Goal: Transaction & Acquisition: Obtain resource

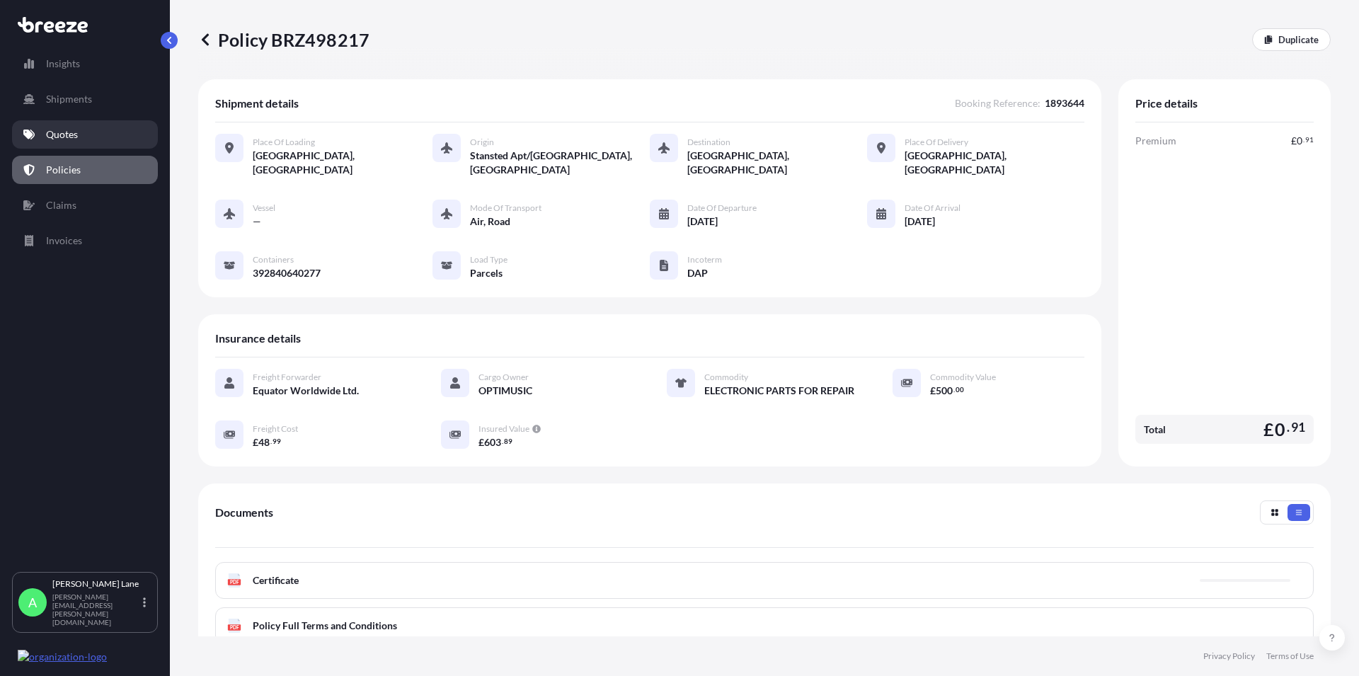
click at [69, 139] on p "Quotes" at bounding box center [62, 134] width 32 height 14
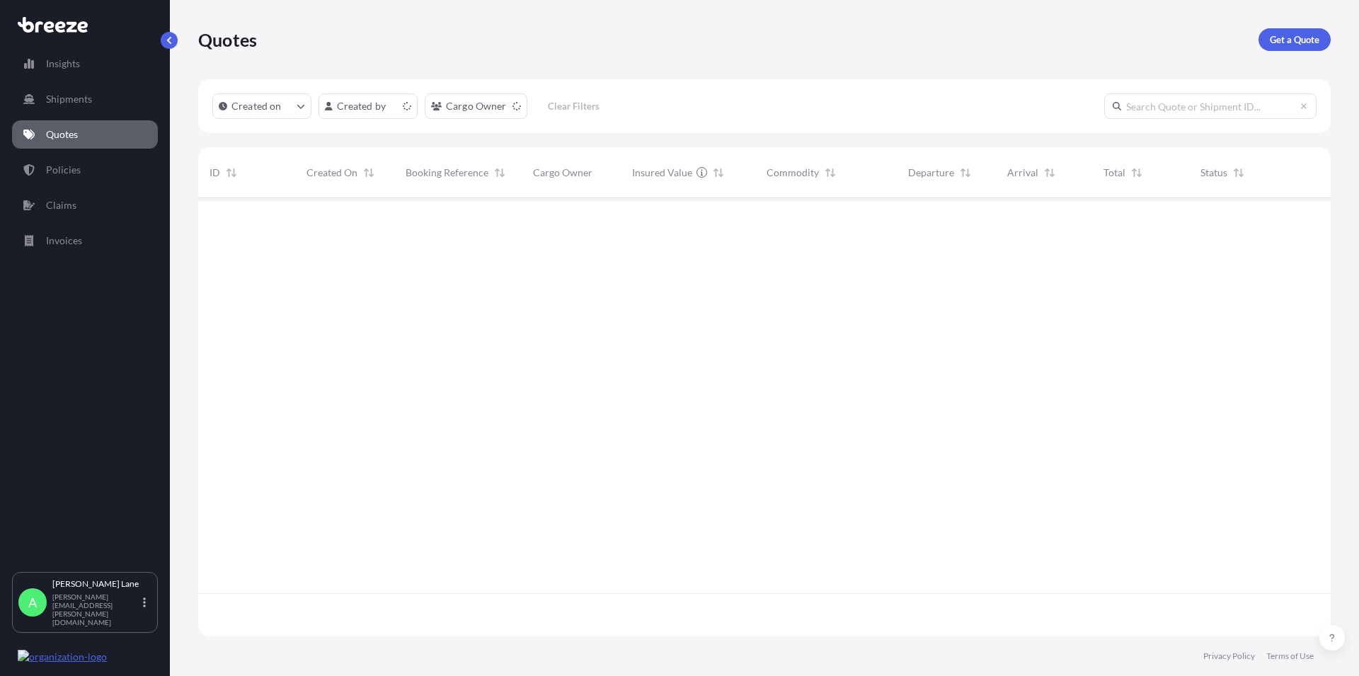
scroll to position [434, 1121]
click at [1310, 35] on p "Get a Quote" at bounding box center [1295, 40] width 50 height 14
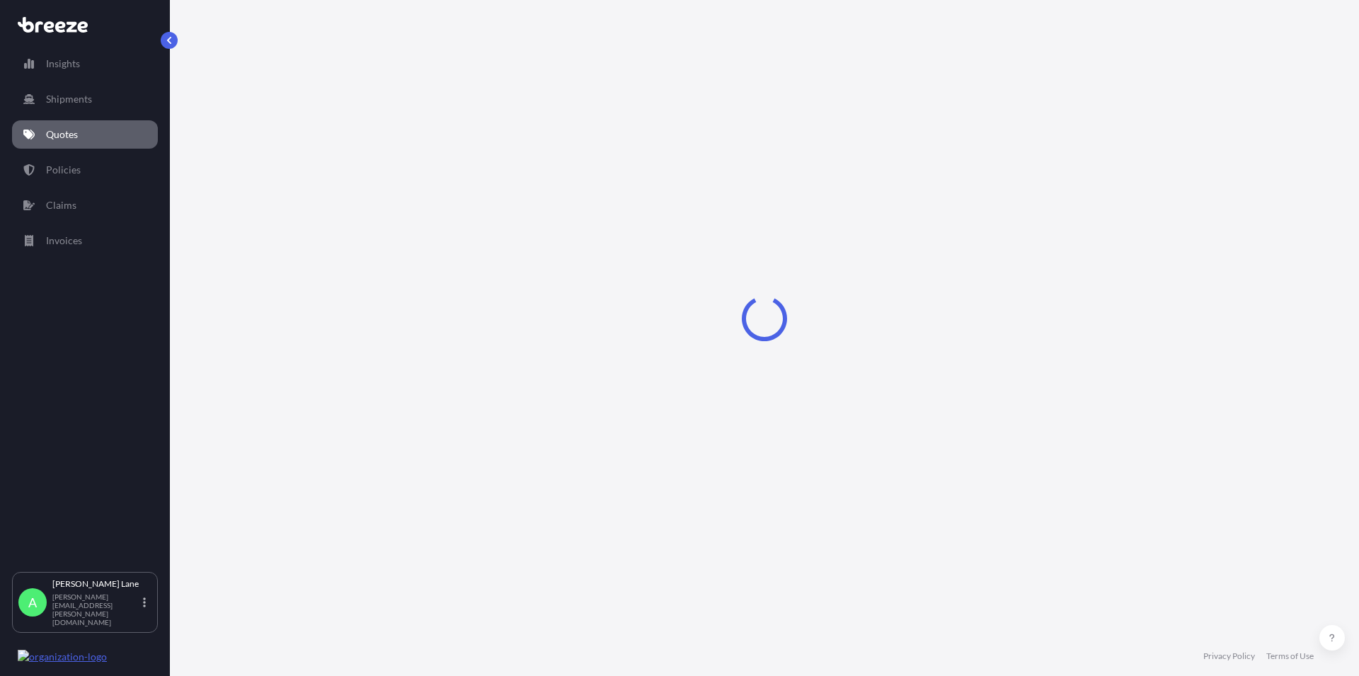
select select "Road"
select select "1"
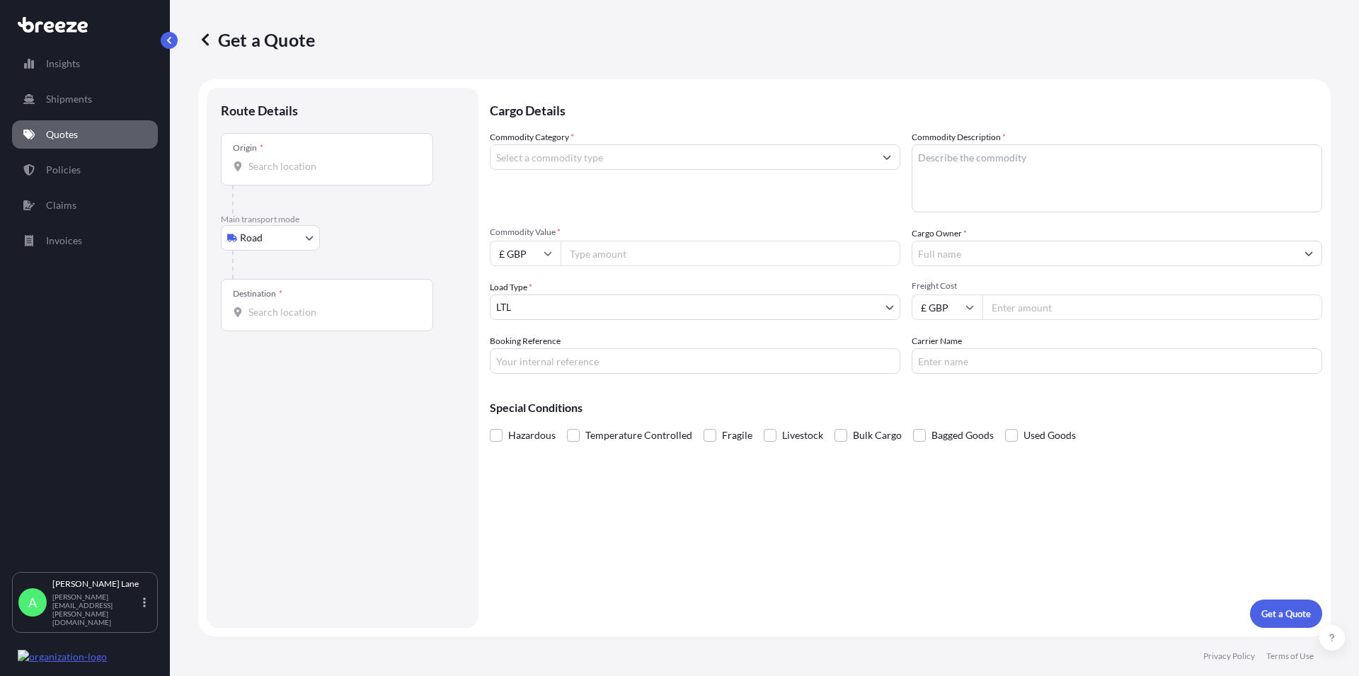
click at [282, 159] on div "Origin *" at bounding box center [327, 159] width 212 height 52
click at [282, 159] on input "Origin *" at bounding box center [331, 166] width 167 height 14
click at [264, 161] on input "Origin * Please select an origin" at bounding box center [331, 166] width 167 height 14
paste input "W1U 1FD"
type input "[GEOGRAPHIC_DATA] W1U 1FD, [GEOGRAPHIC_DATA]"
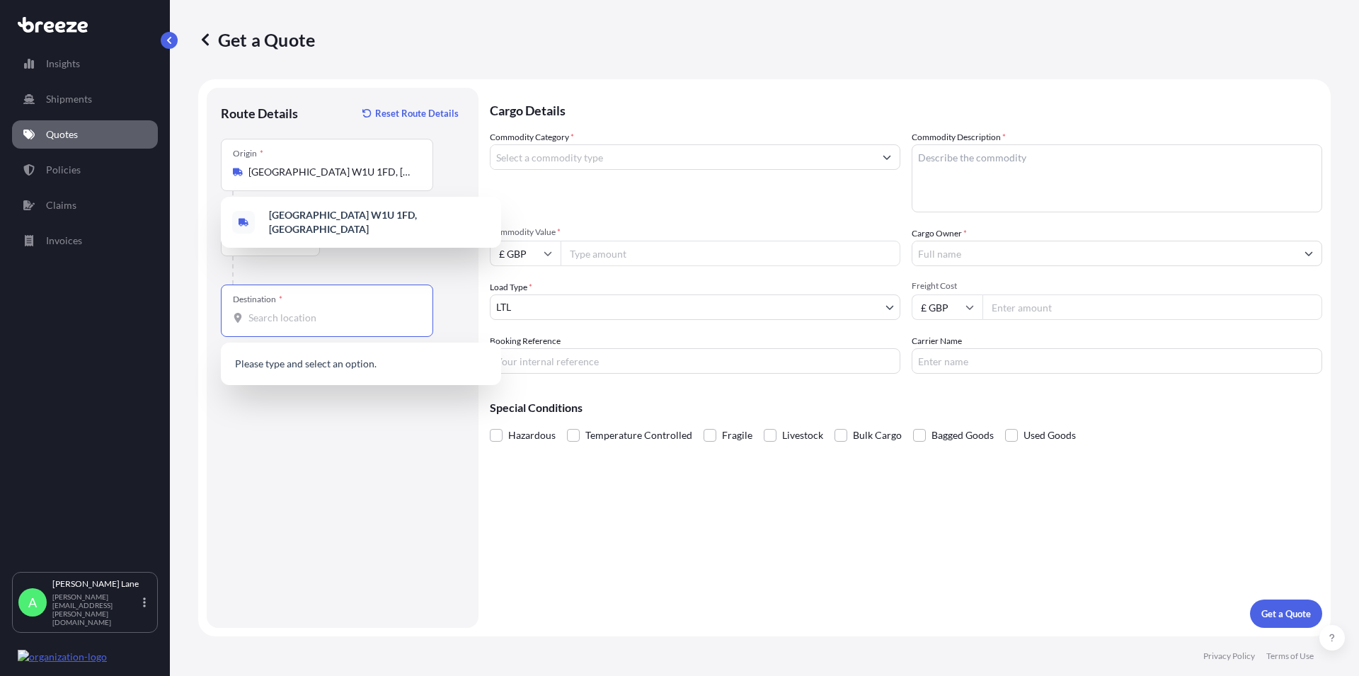
click at [282, 317] on input "Destination *" at bounding box center [331, 318] width 167 height 14
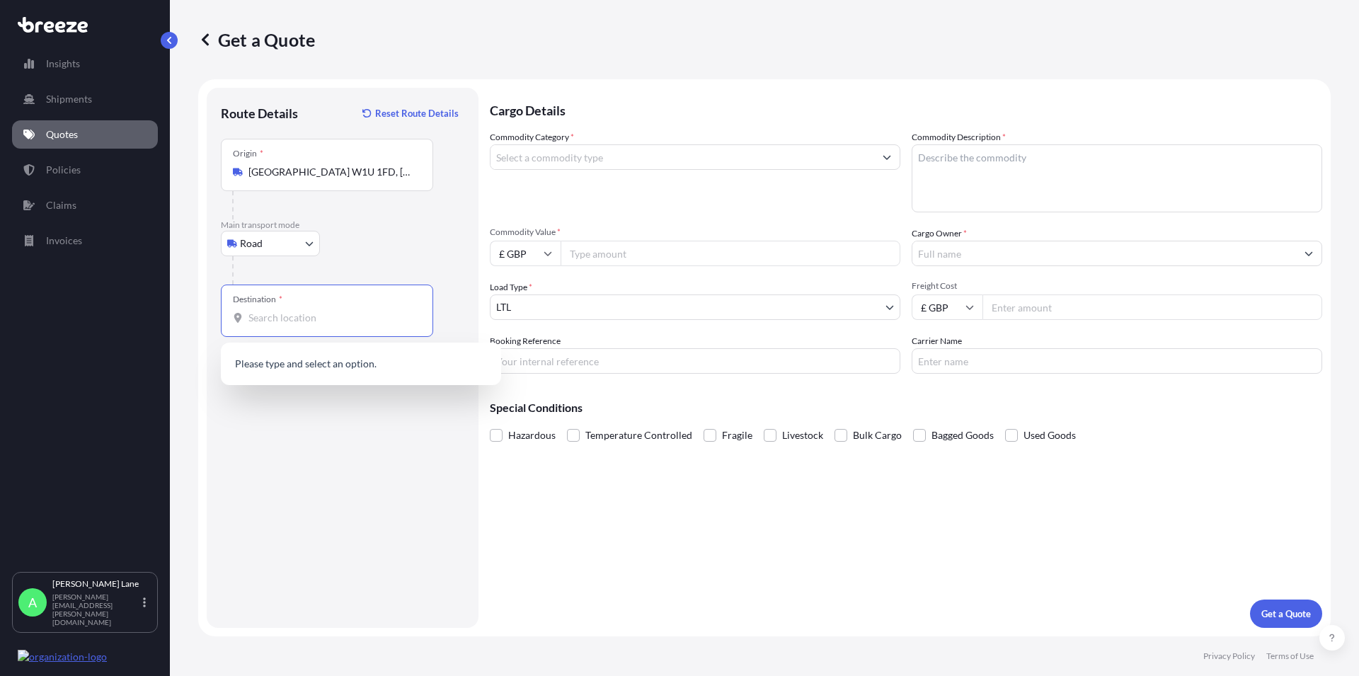
paste input "m2 2jt"
type input "m2 2jt"
click at [503, 165] on input "Commodity Category *" at bounding box center [683, 156] width 384 height 25
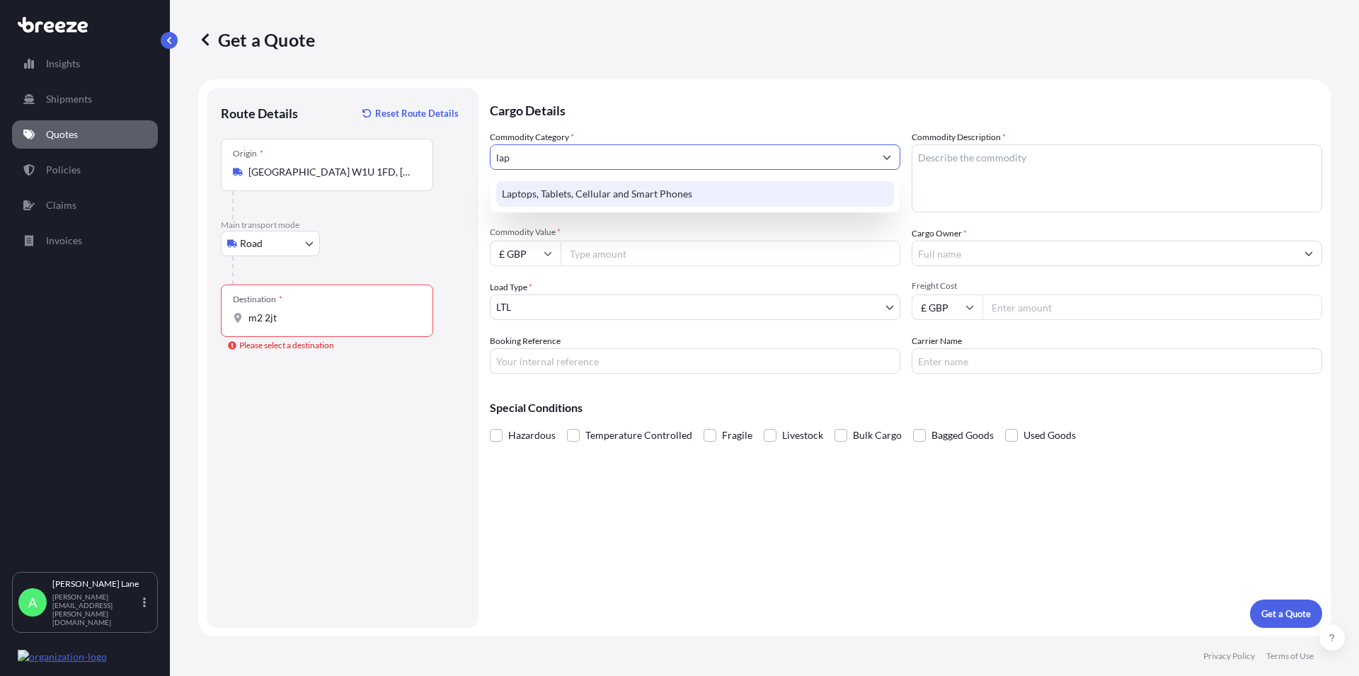
click at [636, 190] on div "Laptops, Tablets, Cellular and Smart Phones" at bounding box center [695, 193] width 398 height 25
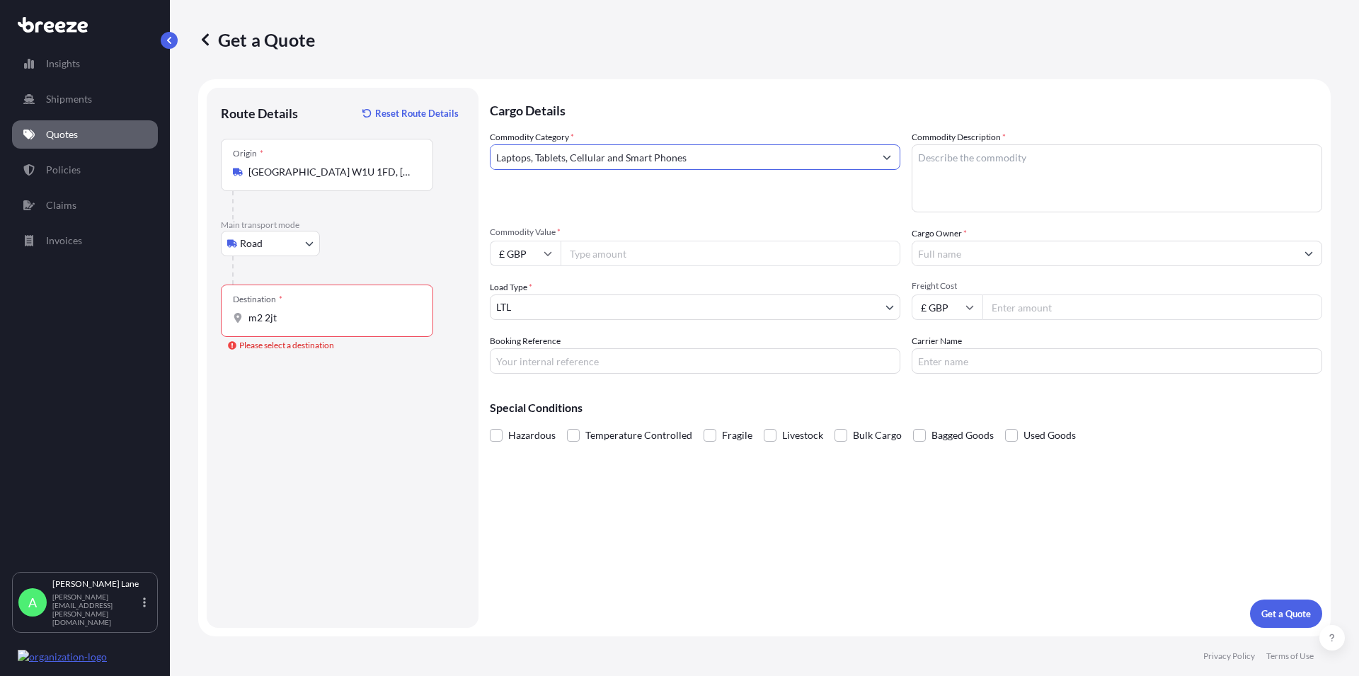
type input "Laptops, Tablets, Cellular and Smart Phones"
click at [973, 185] on textarea "Commodity Description *" at bounding box center [1117, 178] width 411 height 68
type textarea "lap top"
click at [568, 244] on input "Commodity Value *" at bounding box center [731, 253] width 340 height 25
type input "1000"
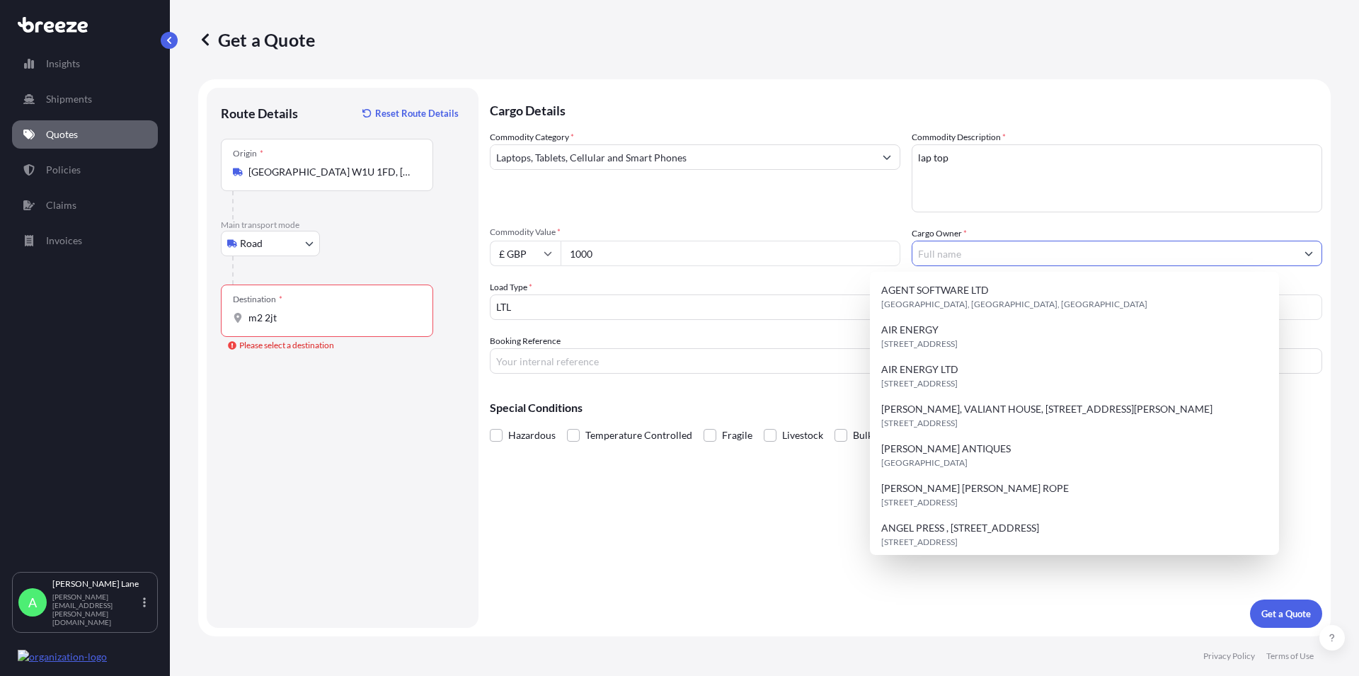
click at [963, 259] on input "Cargo Owner *" at bounding box center [1104, 253] width 384 height 25
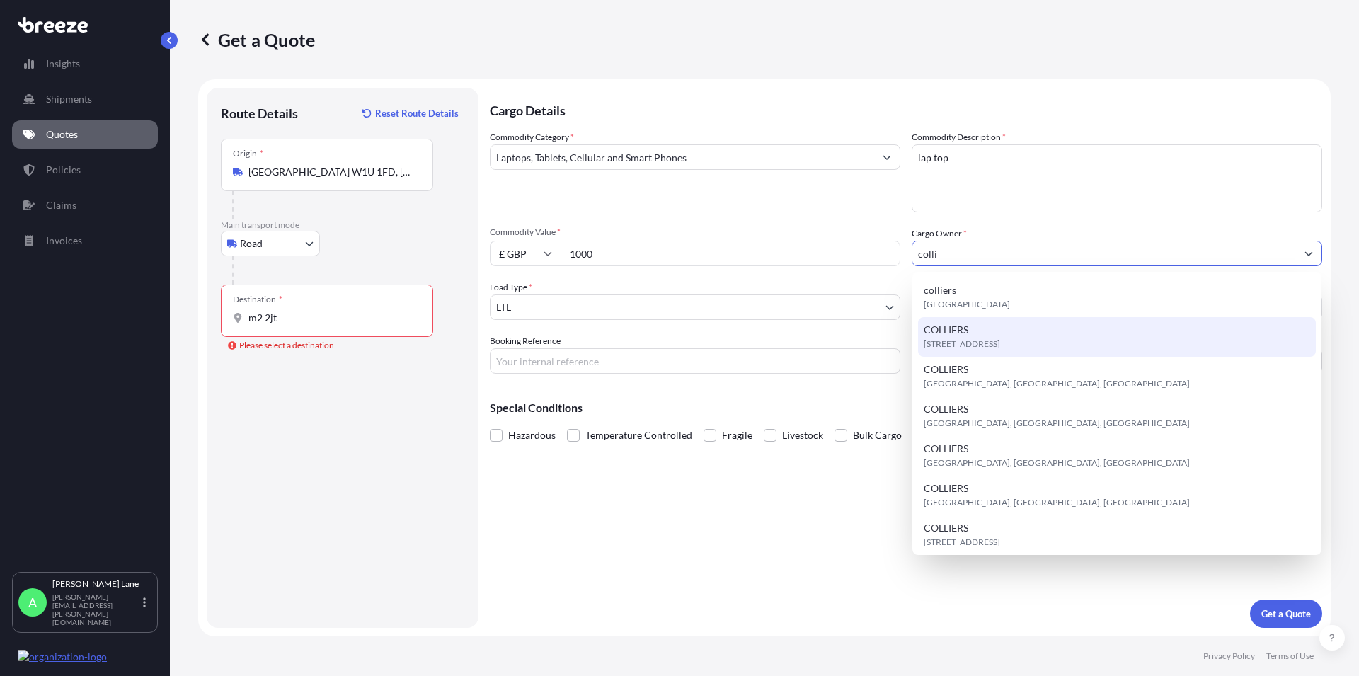
click at [974, 328] on div "[STREET_ADDRESS]" at bounding box center [1117, 337] width 398 height 40
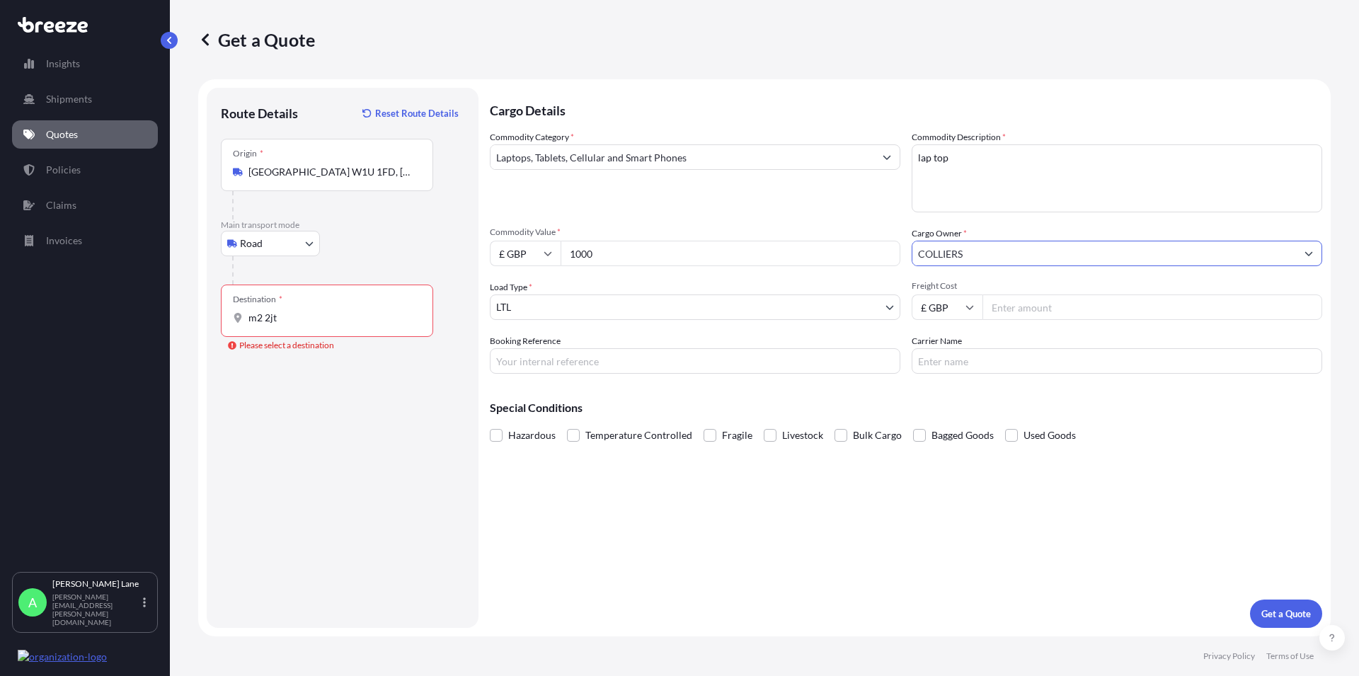
type input "COLLIERS"
click at [975, 370] on input "Carrier Name" at bounding box center [1117, 360] width 411 height 25
type input "FEDEX"
click at [1026, 313] on input "Freight Cost" at bounding box center [1153, 306] width 340 height 25
type input "29.80"
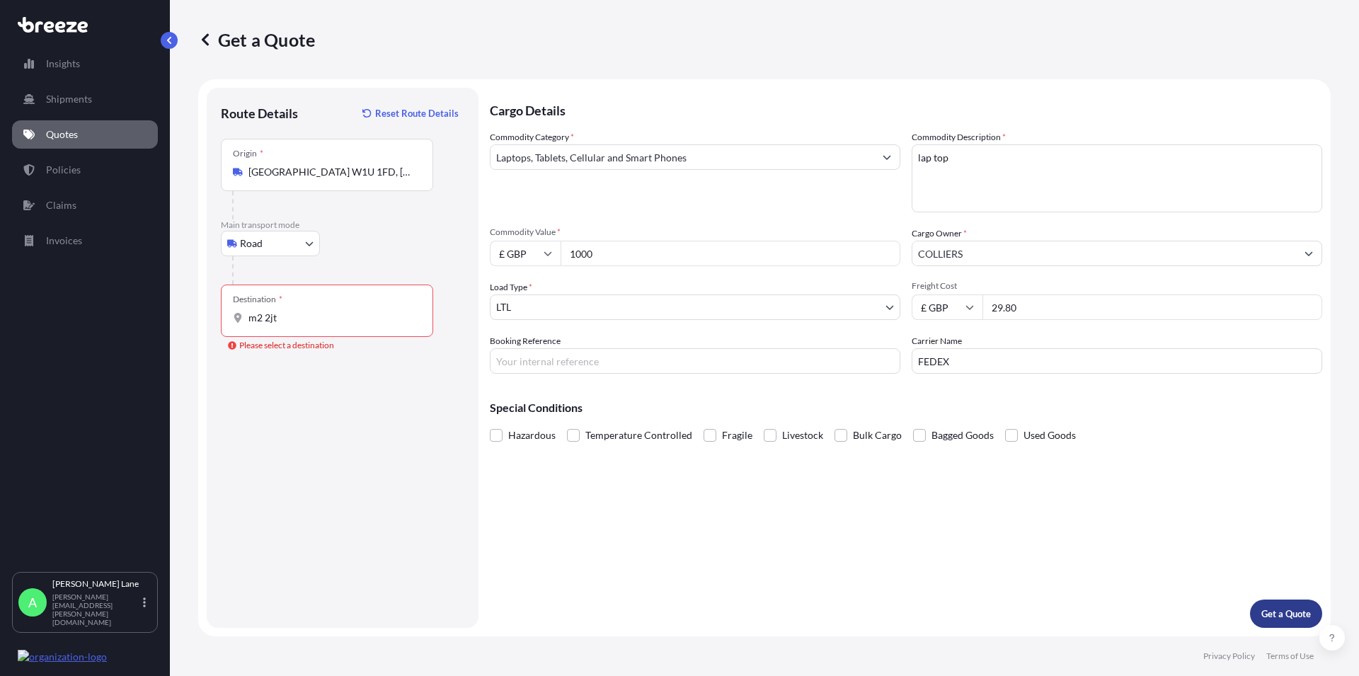
click at [1273, 619] on p "Get a Quote" at bounding box center [1286, 614] width 50 height 14
click at [539, 369] on input "Booking Reference" at bounding box center [695, 360] width 411 height 25
paste input "1893715"
type input "1893715"
click at [1270, 611] on p "Get a Quote" at bounding box center [1286, 614] width 50 height 14
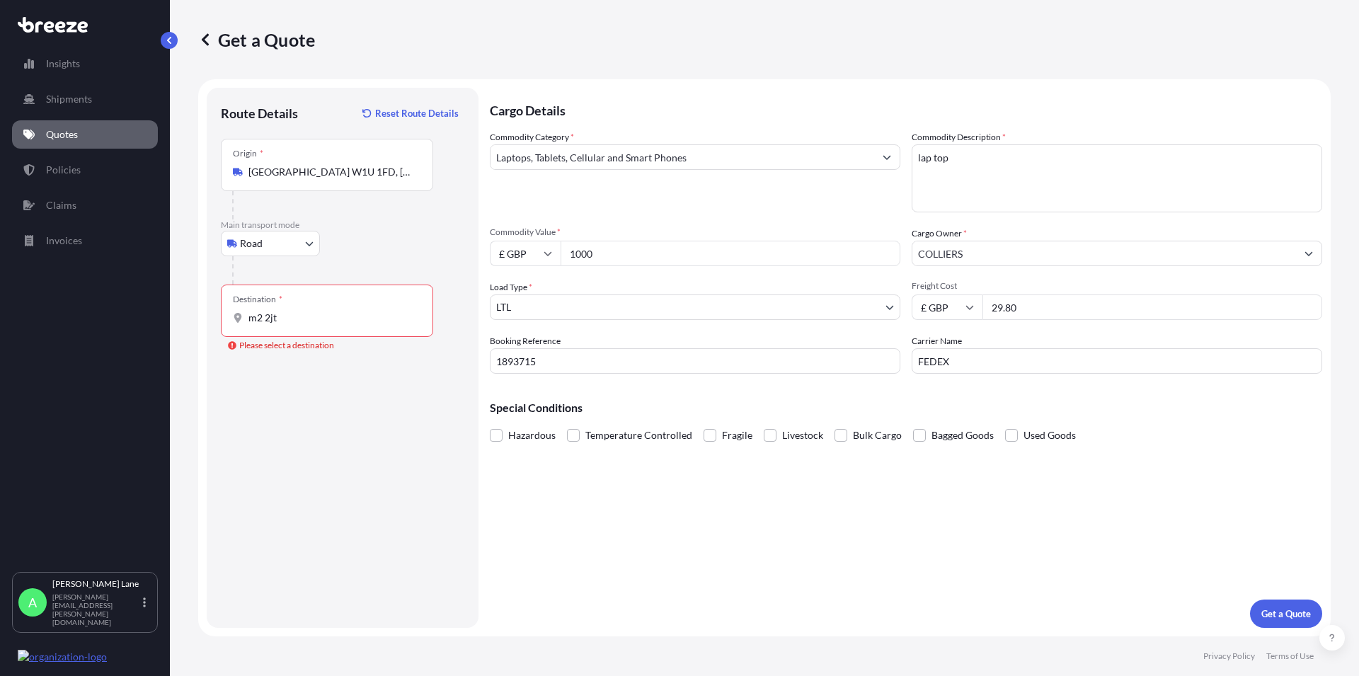
click at [318, 316] on input "m2 2jt" at bounding box center [331, 318] width 167 height 14
click at [306, 367] on span "Manchester M2 2JT , [GEOGRAPHIC_DATA]" at bounding box center [379, 368] width 221 height 28
type input "Manchester M2 2JT, [GEOGRAPHIC_DATA]"
click at [1288, 619] on p "Get a Quote" at bounding box center [1286, 614] width 50 height 14
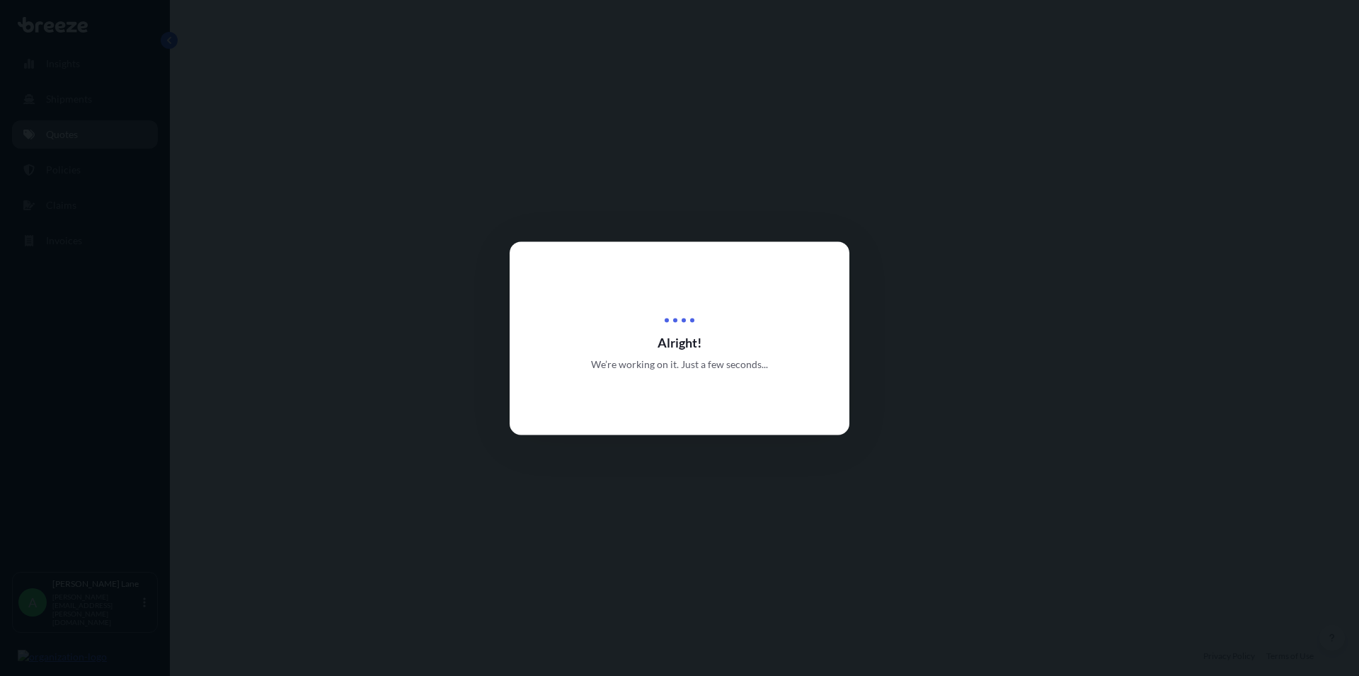
select select "Road"
select select "1"
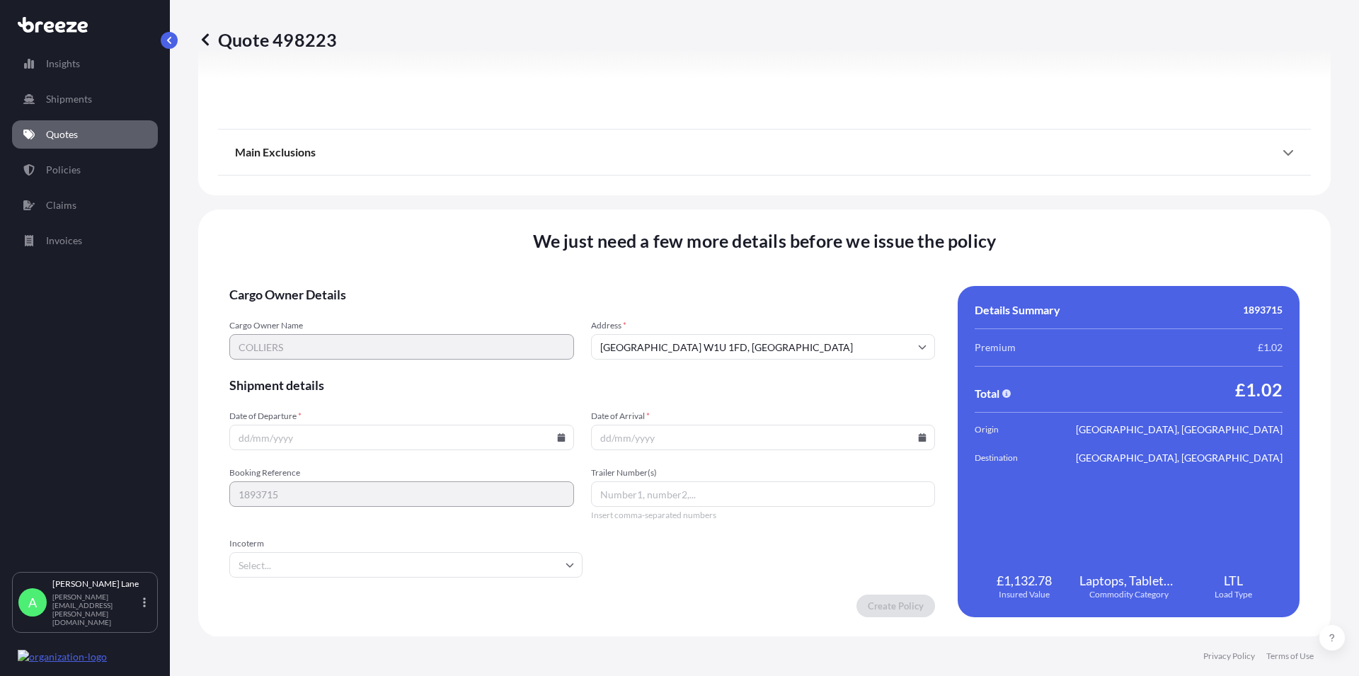
scroll to position [1571, 0]
click at [551, 439] on input "Date of Departure *" at bounding box center [401, 436] width 345 height 25
click at [559, 437] on icon at bounding box center [561, 437] width 8 height 8
click at [397, 254] on button "4" at bounding box center [400, 257] width 23 height 23
type input "[DATE]"
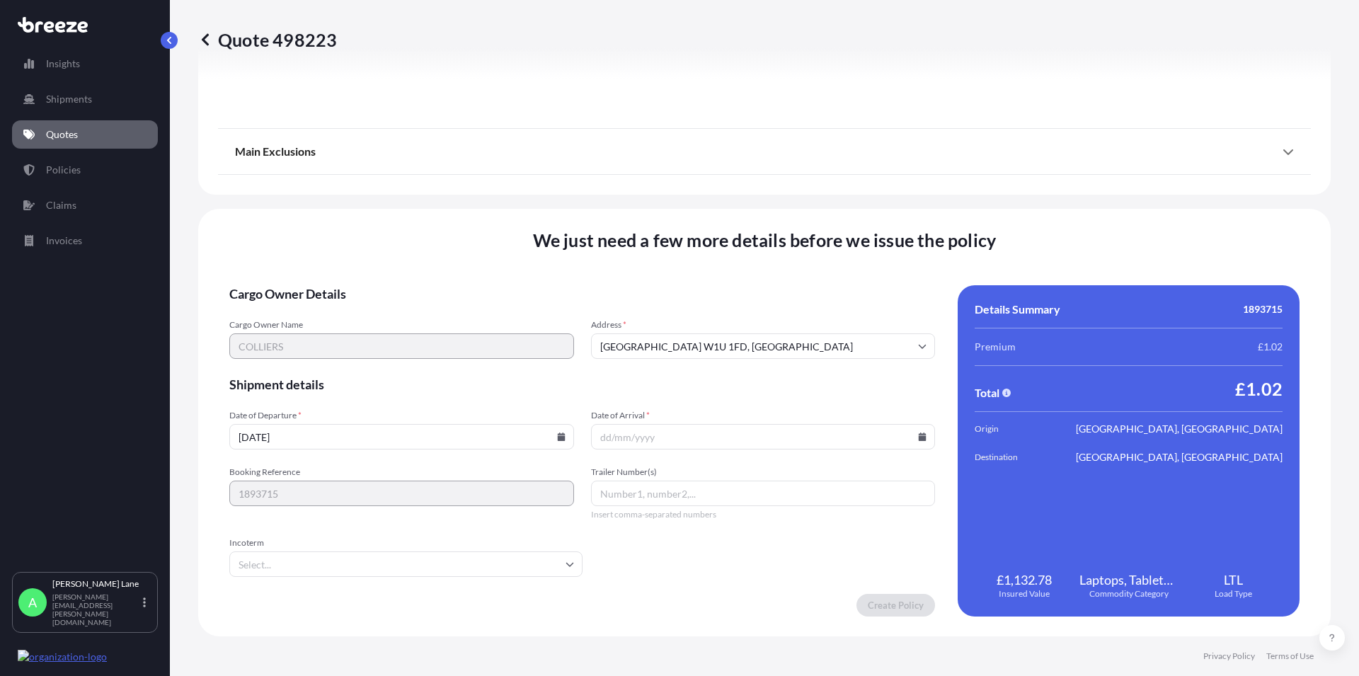
click at [919, 434] on icon at bounding box center [923, 437] width 8 height 8
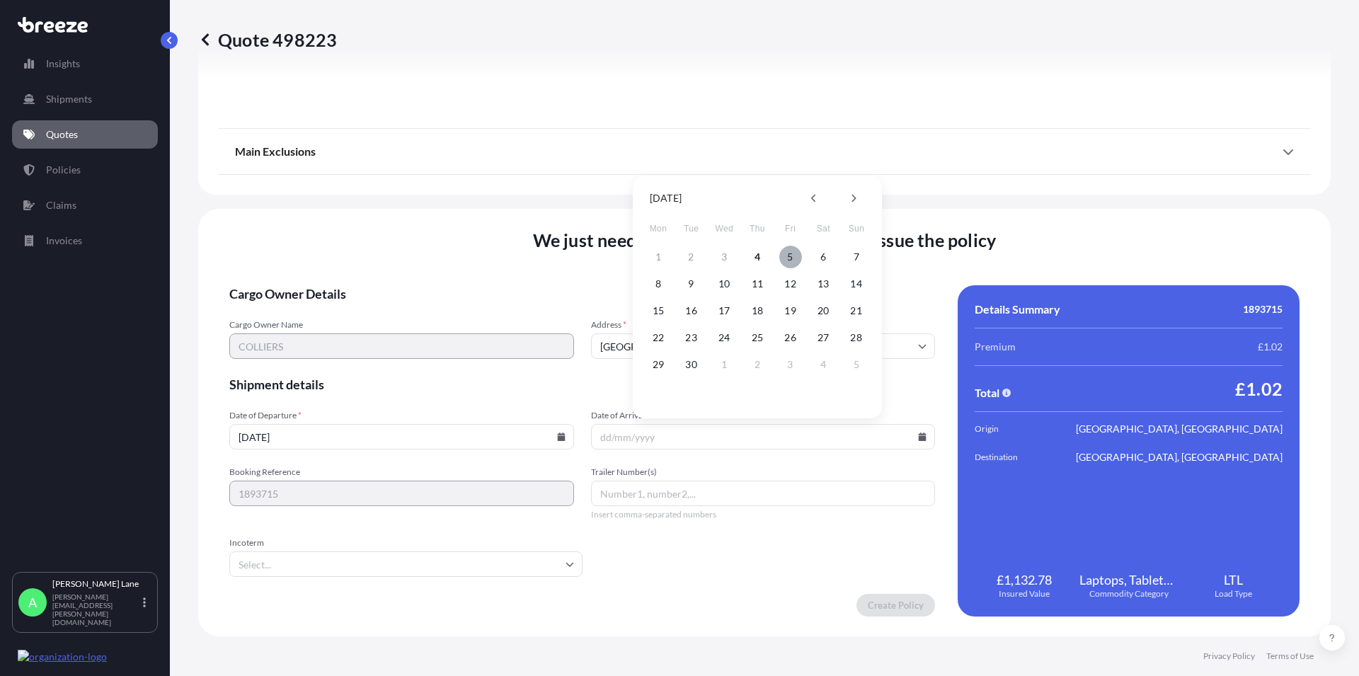
click at [789, 257] on button "5" at bounding box center [790, 257] width 23 height 23
type input "[DATE]"
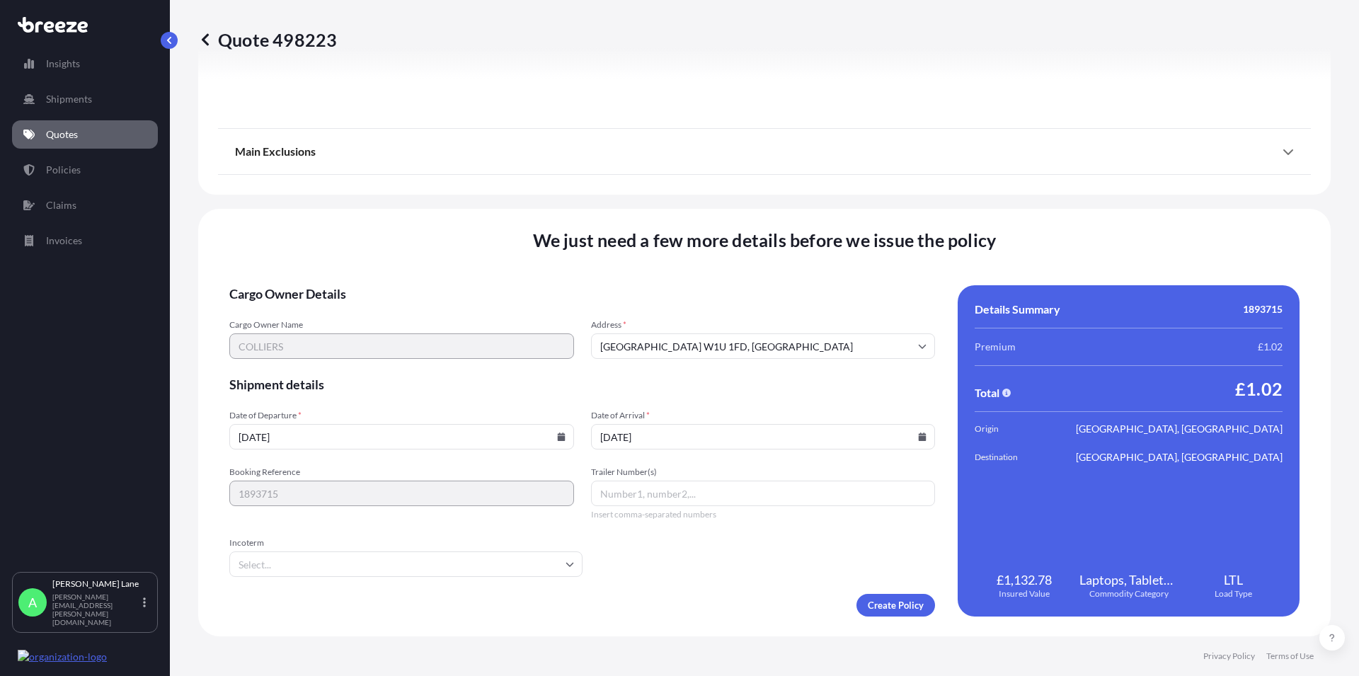
click at [648, 499] on input "Trailer Number(s)" at bounding box center [763, 493] width 345 height 25
paste input "392848491457"
type input "392848491457"
click at [570, 566] on input "Incoterm" at bounding box center [405, 563] width 353 height 25
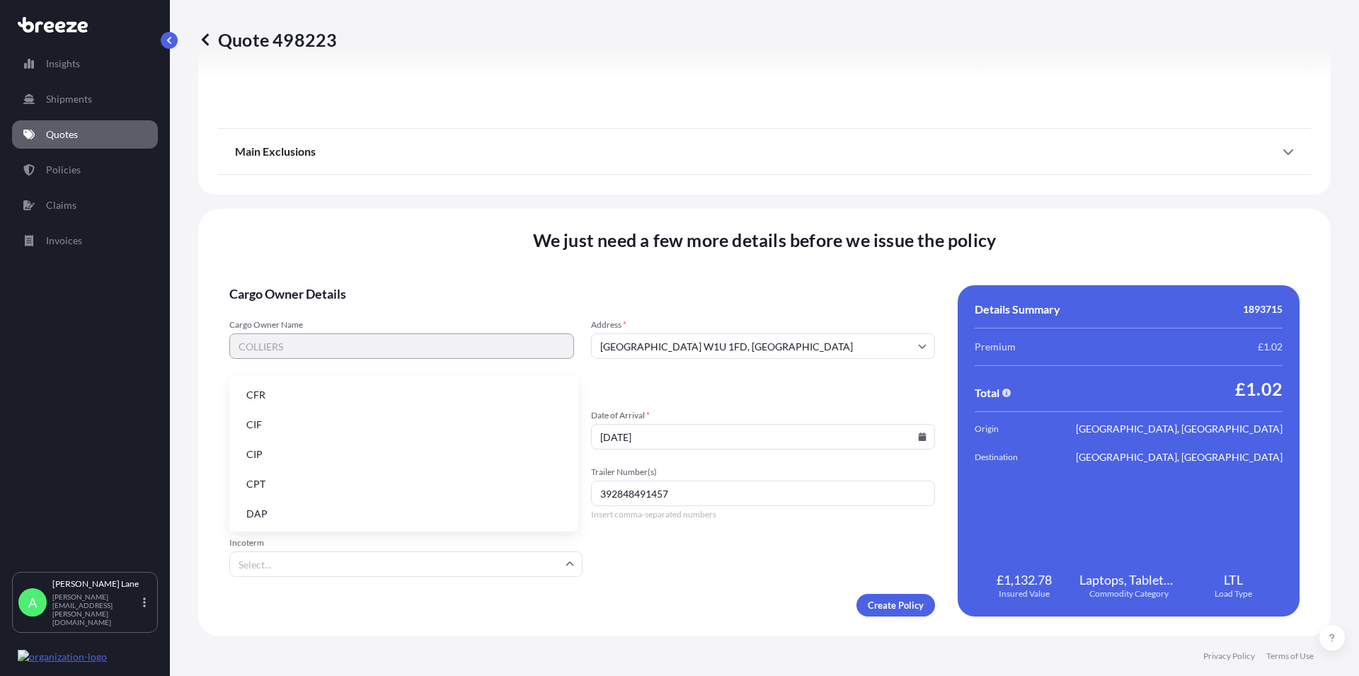
click at [299, 513] on li "DAP" at bounding box center [404, 513] width 338 height 27
